Goal: Task Accomplishment & Management: Manage account settings

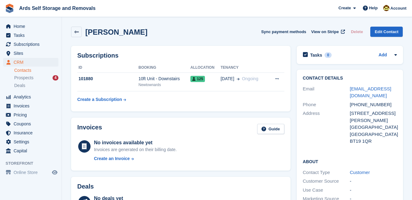
scroll to position [169, 0]
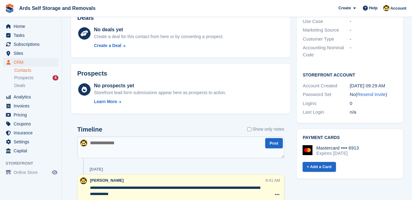
click at [294, 101] on div "Contact Details Email karlosni1982@gmail.com Phone +447864359753 Address 51 Kea…" at bounding box center [350, 12] width 113 height 228
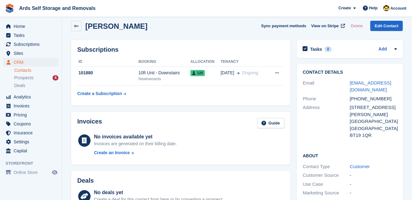
scroll to position [0, 0]
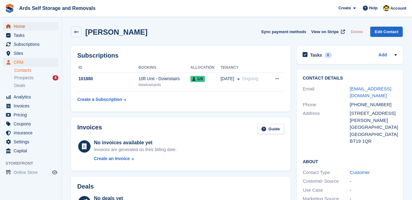
click at [22, 27] on span "Home" at bounding box center [32, 26] width 37 height 9
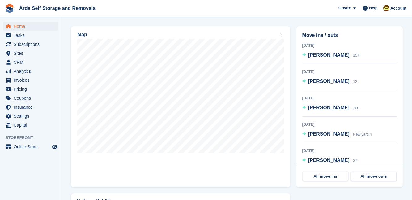
scroll to position [191, 0]
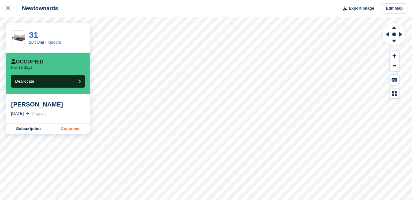
click at [71, 128] on link "Customer" at bounding box center [70, 129] width 39 height 10
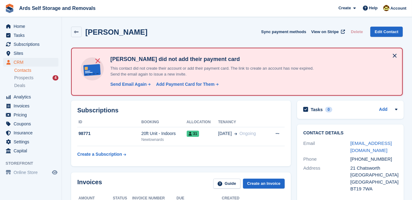
click at [19, 25] on span "Home" at bounding box center [32, 26] width 37 height 9
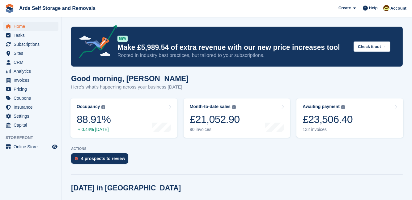
click at [62, 102] on div "Home Tasks Subscriptions Subscriptions Subscriptions Price increases NEW Price …" at bounding box center [31, 117] width 62 height 200
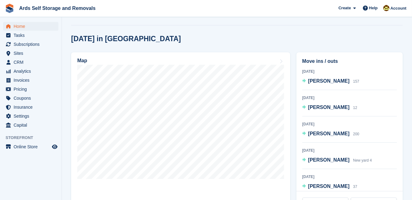
scroll to position [157, 0]
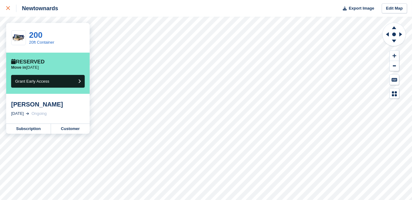
click at [9, 7] on icon at bounding box center [8, 8] width 4 height 4
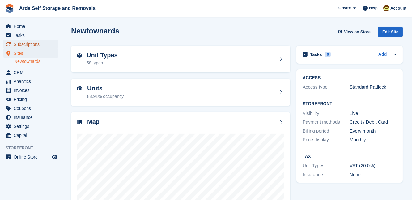
click at [28, 43] on span "Subscriptions" at bounding box center [32, 44] width 37 height 9
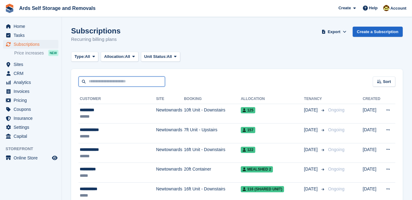
click at [89, 82] on input "text" at bounding box center [122, 81] width 87 height 10
type input "********"
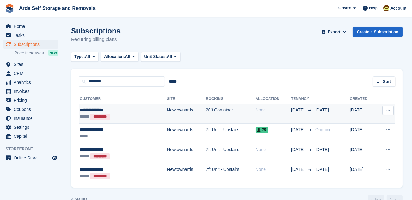
click at [206, 111] on td "20ft Container" at bounding box center [231, 114] width 50 height 20
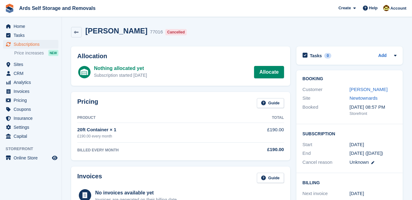
click at [291, 124] on div "Pricing Guide Product Total 20ft Container × 1 £190.00 every month £190.00 BILL…" at bounding box center [180, 126] width 225 height 75
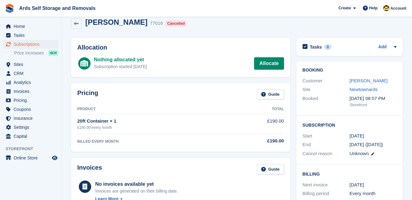
scroll to position [8, 0]
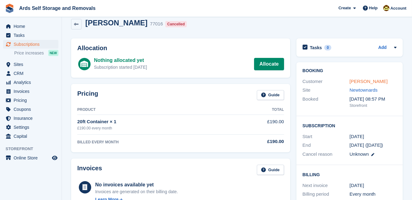
click at [357, 81] on link "[PERSON_NAME]" at bounding box center [369, 81] width 38 height 5
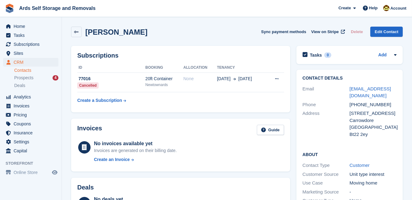
click at [294, 118] on div "Contact Details Email [EMAIL_ADDRESS][DOMAIN_NAME] Phone [PHONE_NUMBER] Address…" at bounding box center [350, 177] width 113 height 221
click at [294, 125] on div "Contact Details Email [EMAIL_ADDRESS][DOMAIN_NAME] Phone [PHONE_NUMBER] Address…" at bounding box center [350, 177] width 113 height 221
